Goal: Find specific fact: Find specific fact

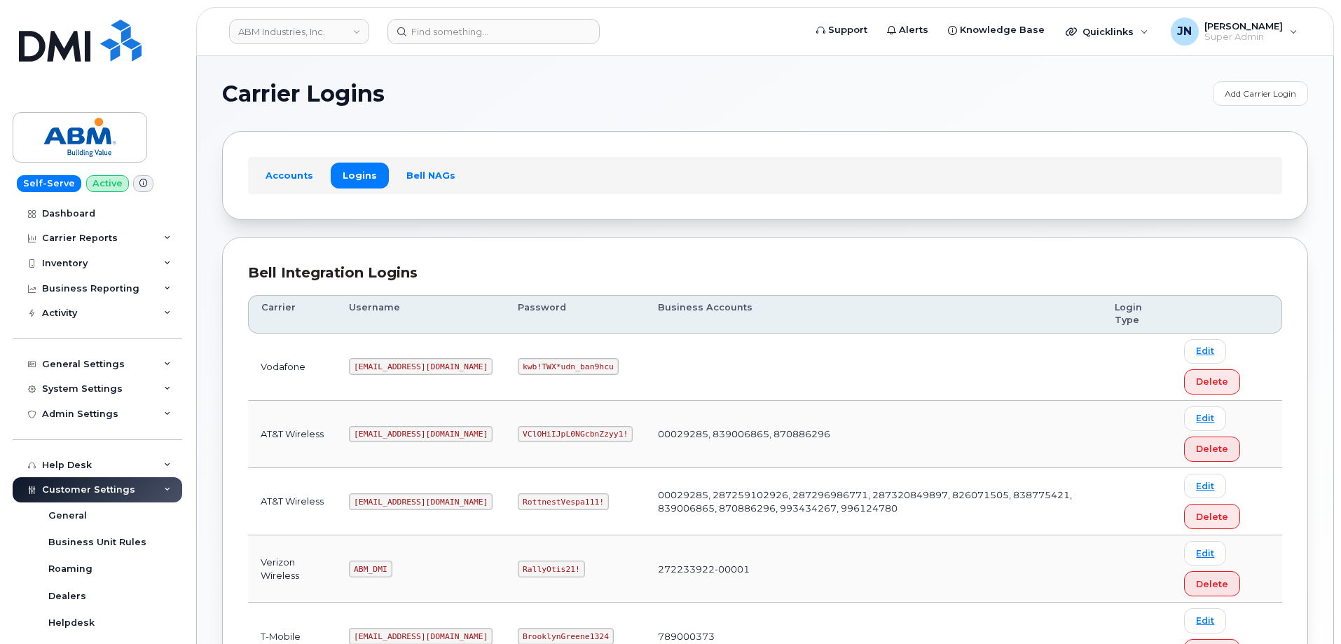
scroll to position [187, 0]
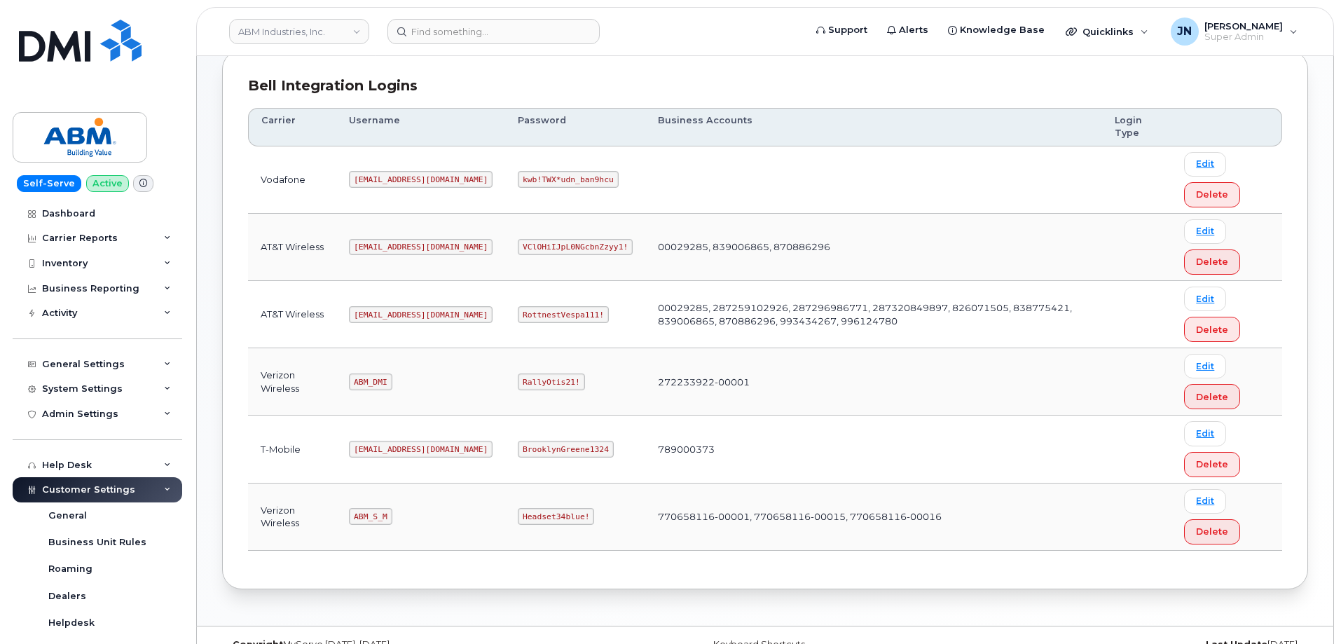
click at [372, 519] on code "ABM_S_M" at bounding box center [370, 516] width 43 height 17
copy code "ABM_S_M"
click at [518, 516] on code "Headset34blue!" at bounding box center [556, 516] width 76 height 17
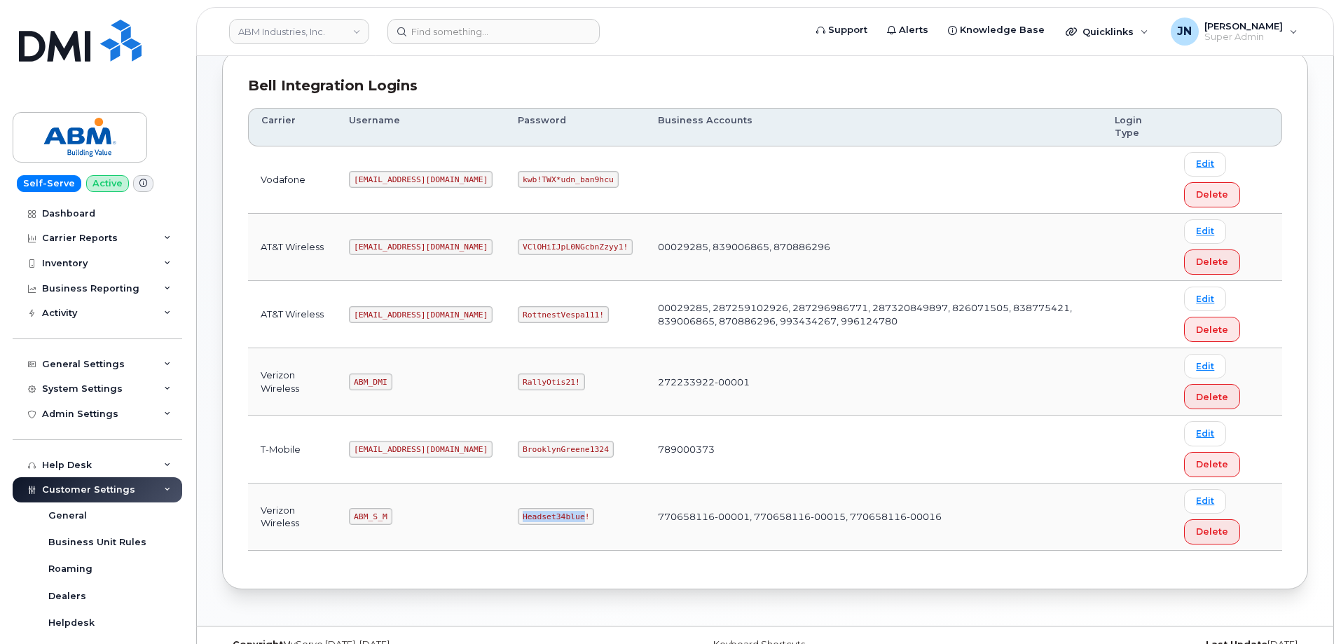
click at [518, 516] on code "Headset34blue!" at bounding box center [556, 516] width 76 height 17
copy code "Headset34blue!"
click at [379, 315] on code "[EMAIL_ADDRESS][DOMAIN_NAME]" at bounding box center [421, 314] width 144 height 17
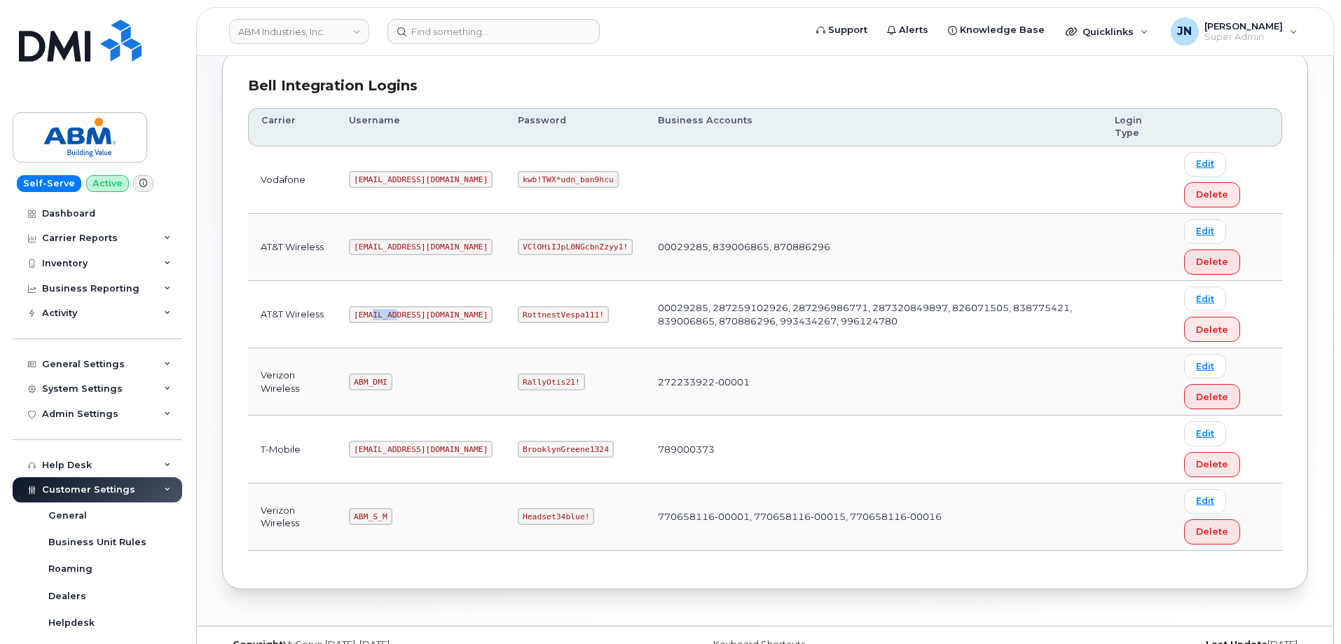
click at [379, 315] on code "[EMAIL_ADDRESS][DOMAIN_NAME]" at bounding box center [421, 314] width 144 height 17
click at [518, 313] on code "RottnestVespa111!" at bounding box center [563, 314] width 91 height 17
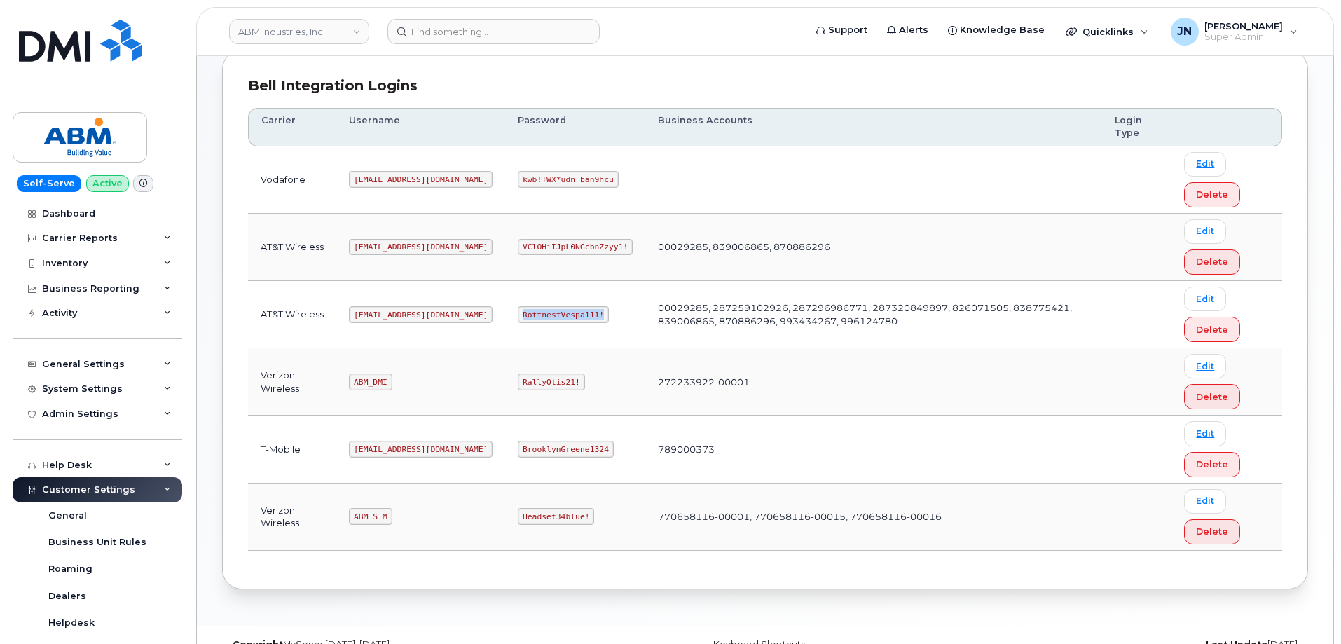
click at [518, 313] on code "RottnestVespa111!" at bounding box center [563, 314] width 91 height 17
copy code "RottnestVespa111!"
